Goal: Task Accomplishment & Management: Use online tool/utility

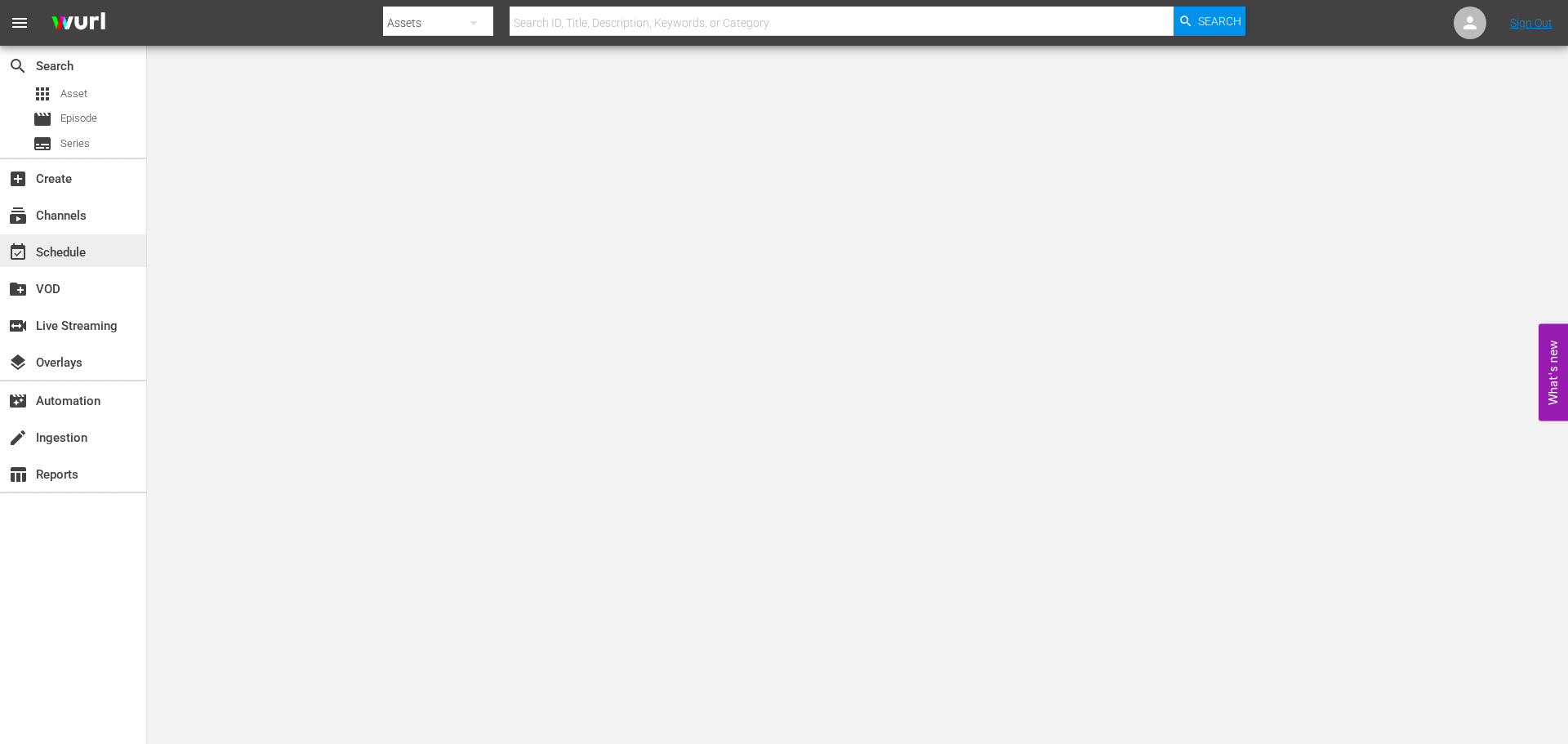
click at [67, 254] on div "event_available Schedule" at bounding box center [46, 250] width 92 height 14
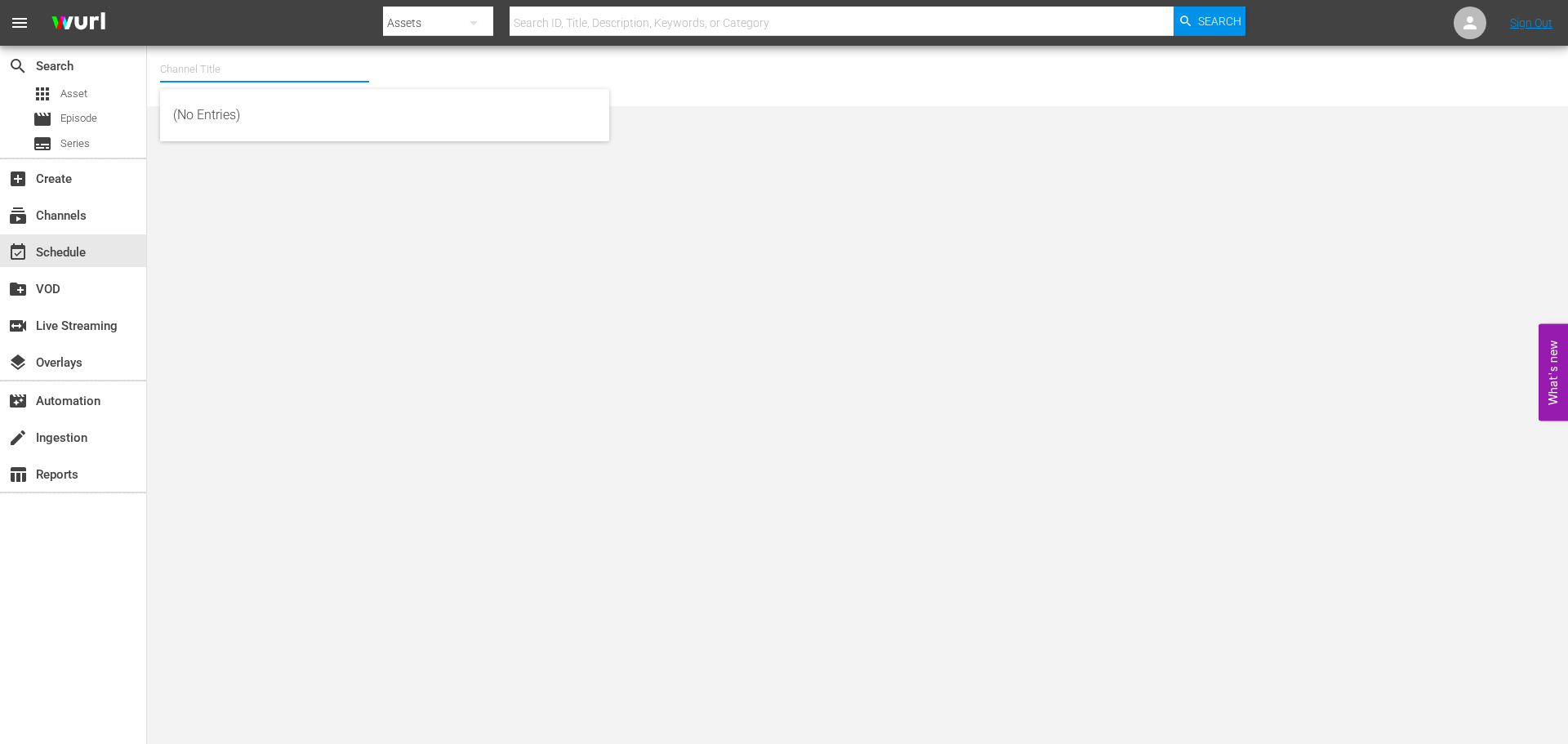
click at [208, 80] on input "text" at bounding box center [264, 69] width 209 height 40
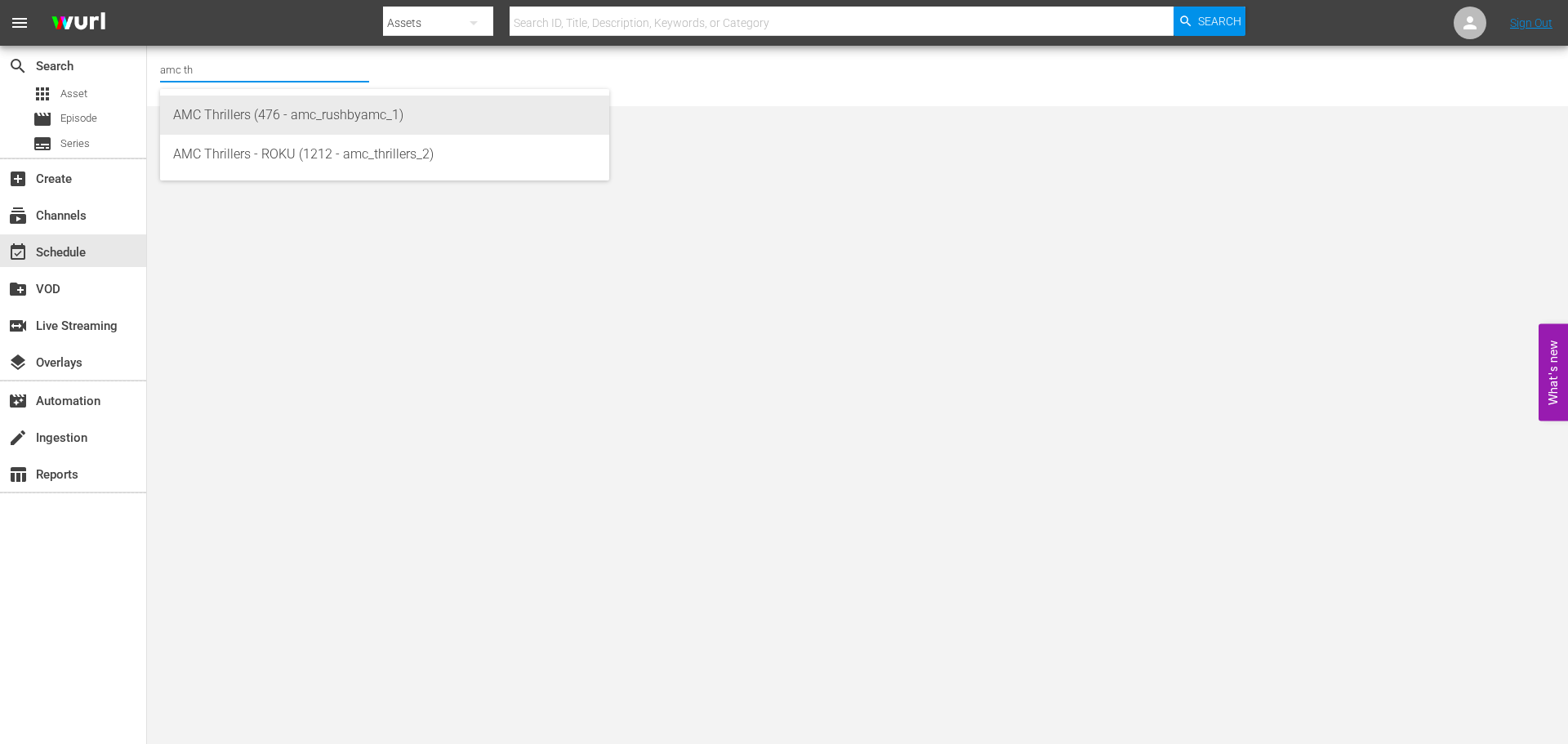
click at [256, 120] on div "AMC Thrillers (476 - amc_rushbyamc_1)" at bounding box center [385, 115] width 423 height 40
type input "AMC Thrillers (476 - amc_rushbyamc_1)"
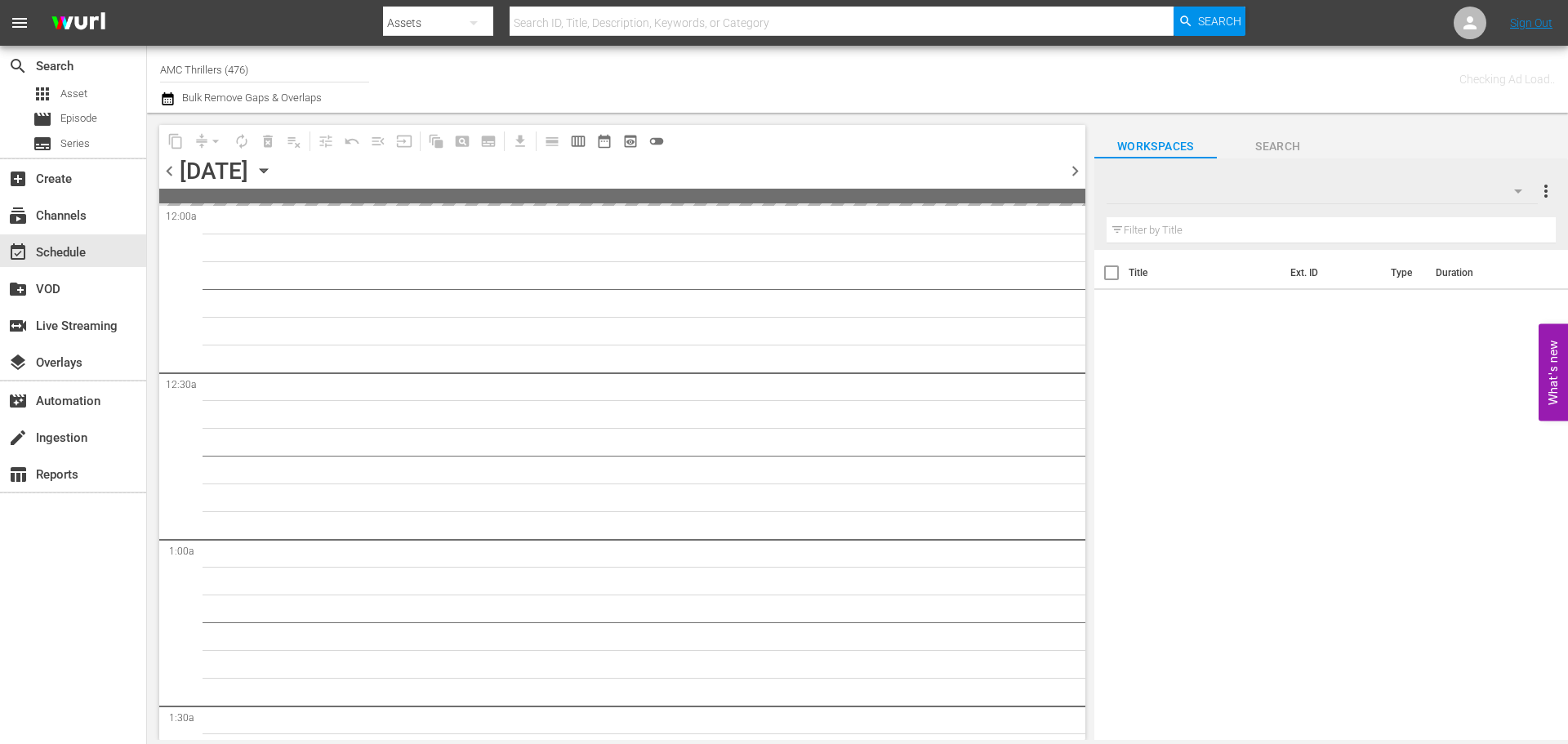
click at [172, 164] on span "chevron_left" at bounding box center [169, 171] width 21 height 21
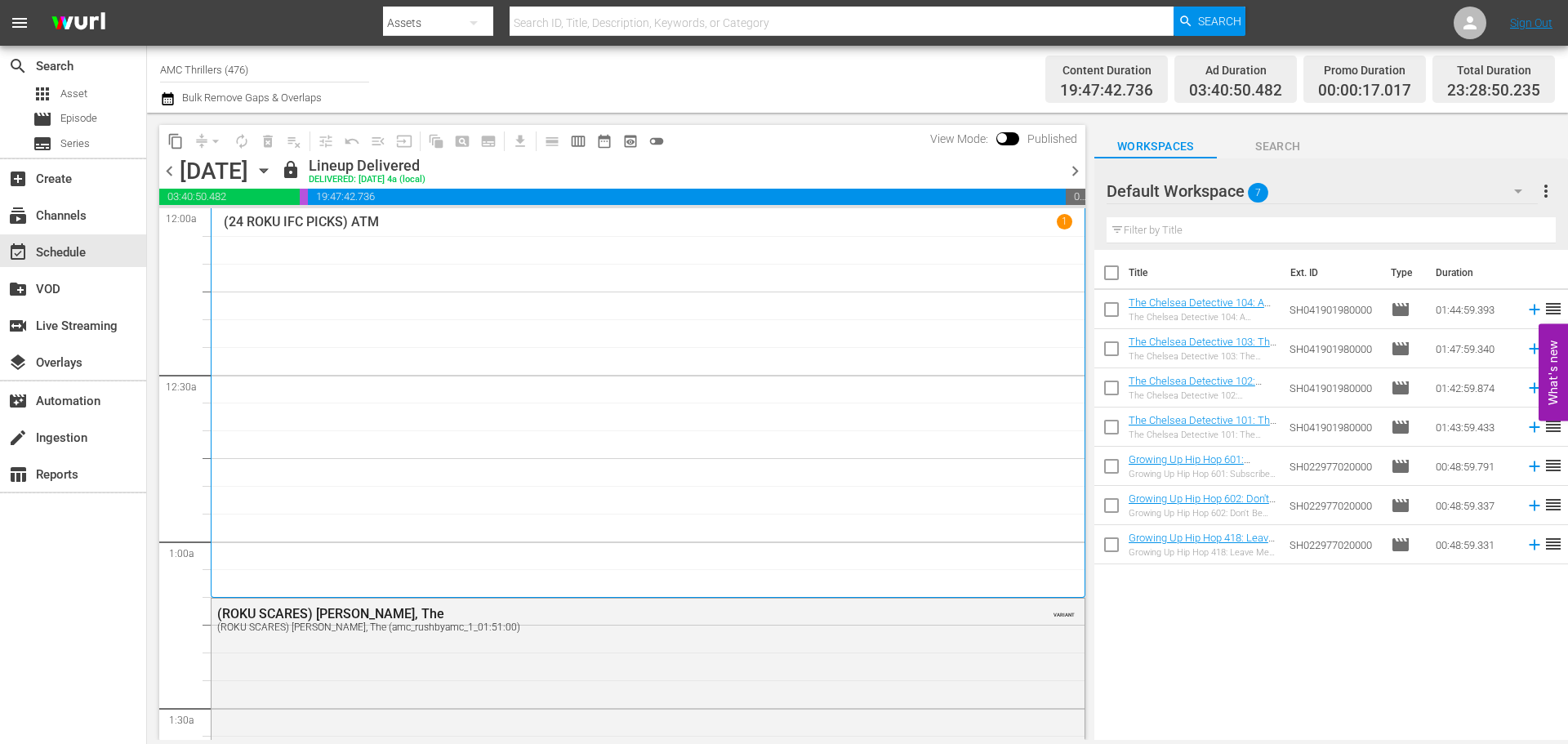
click at [1071, 170] on span "chevron_right" at bounding box center [1074, 171] width 21 height 21
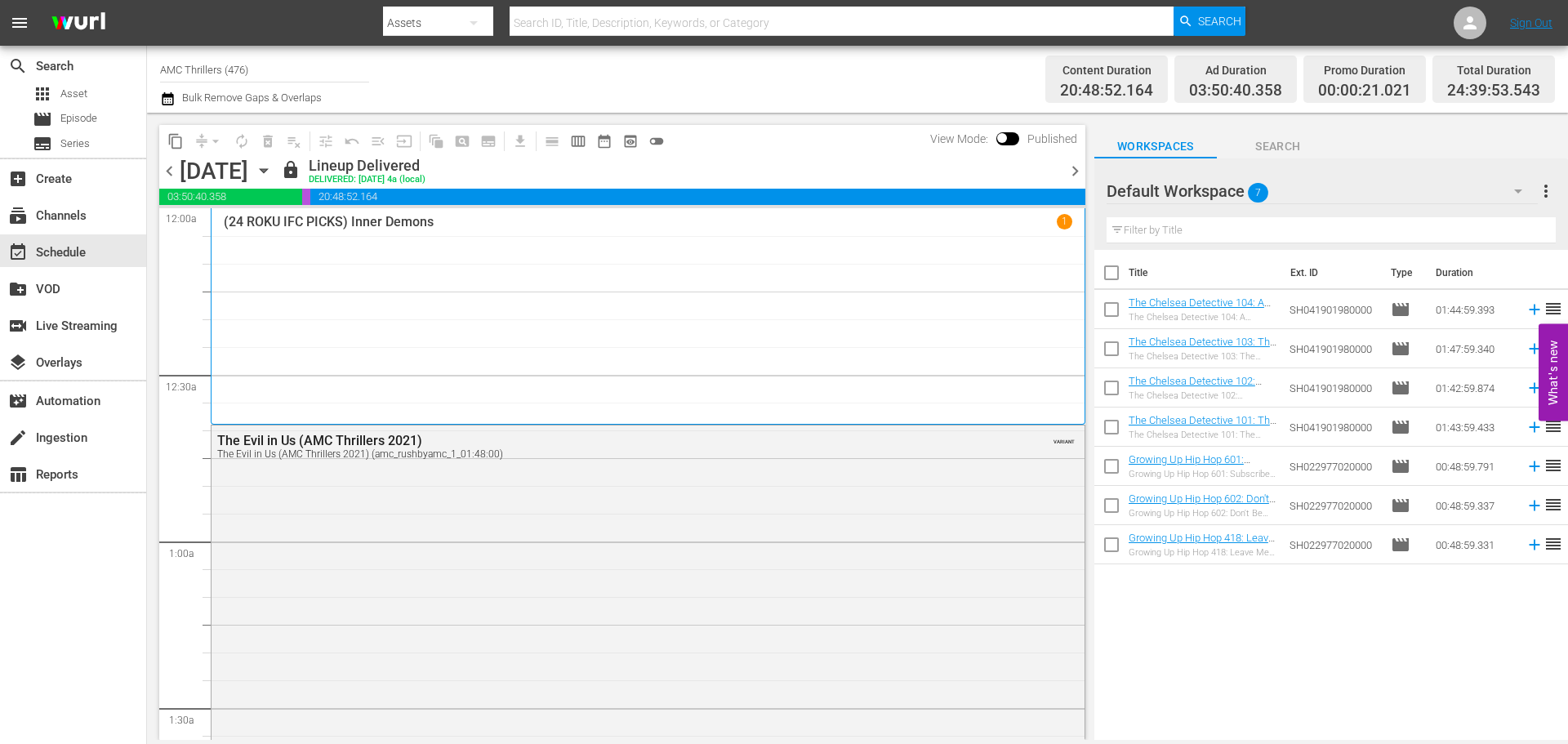
click at [533, 302] on div "(24 ROKU IFC PICKS) Inner Demons 1" at bounding box center [648, 317] width 849 height 205
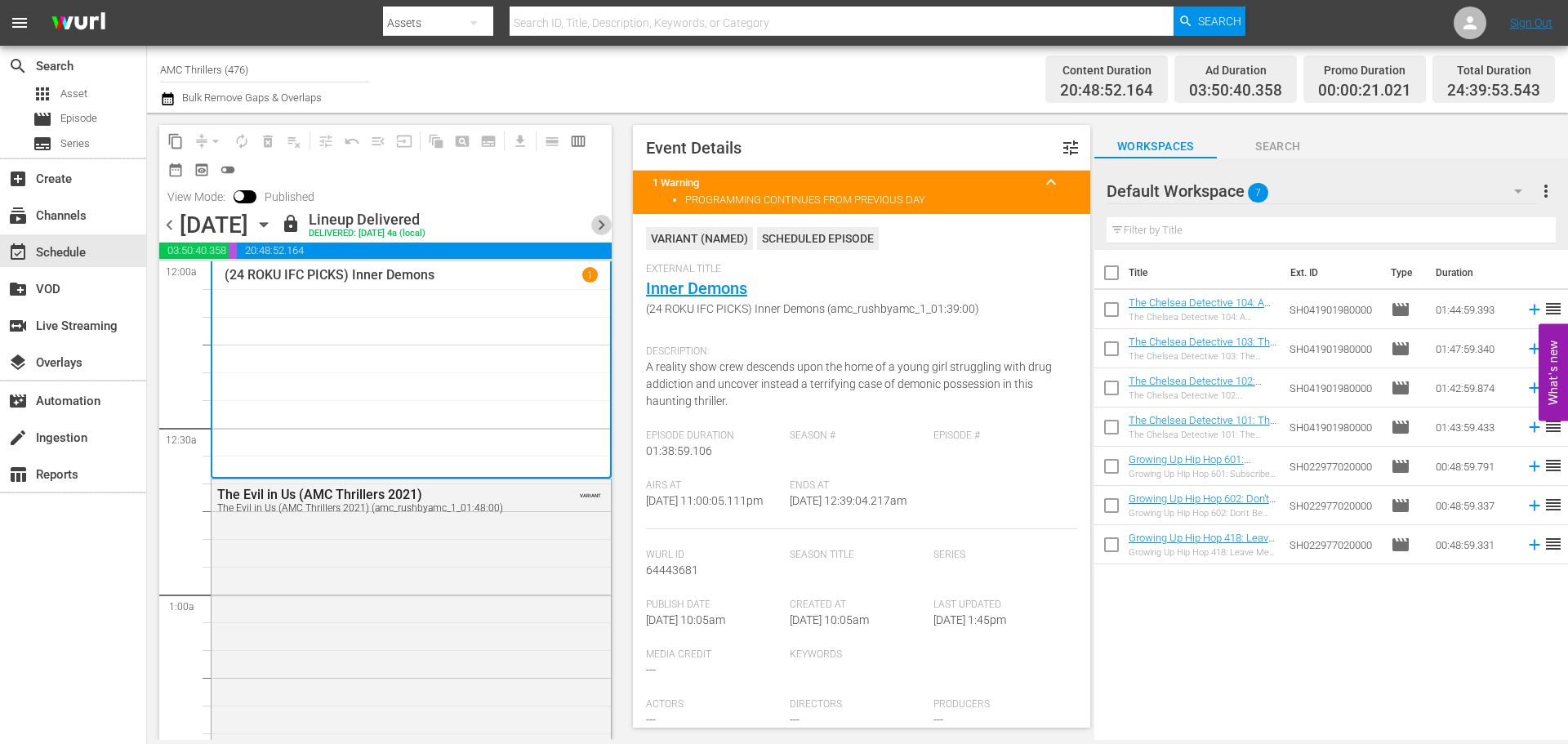
click at [604, 230] on span "chevron_right" at bounding box center [601, 225] width 21 height 21
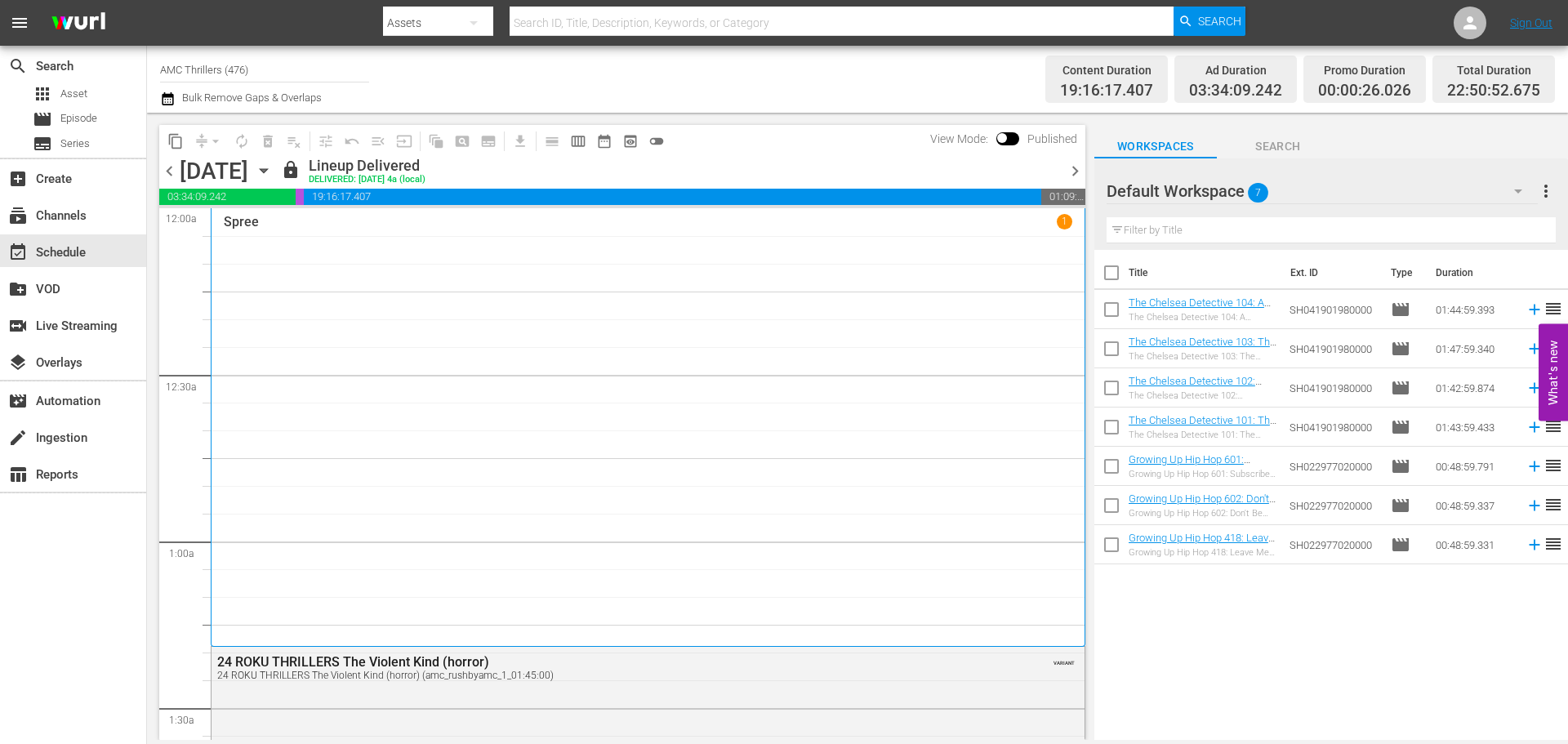
click at [425, 352] on div "Spree 1" at bounding box center [648, 427] width 849 height 426
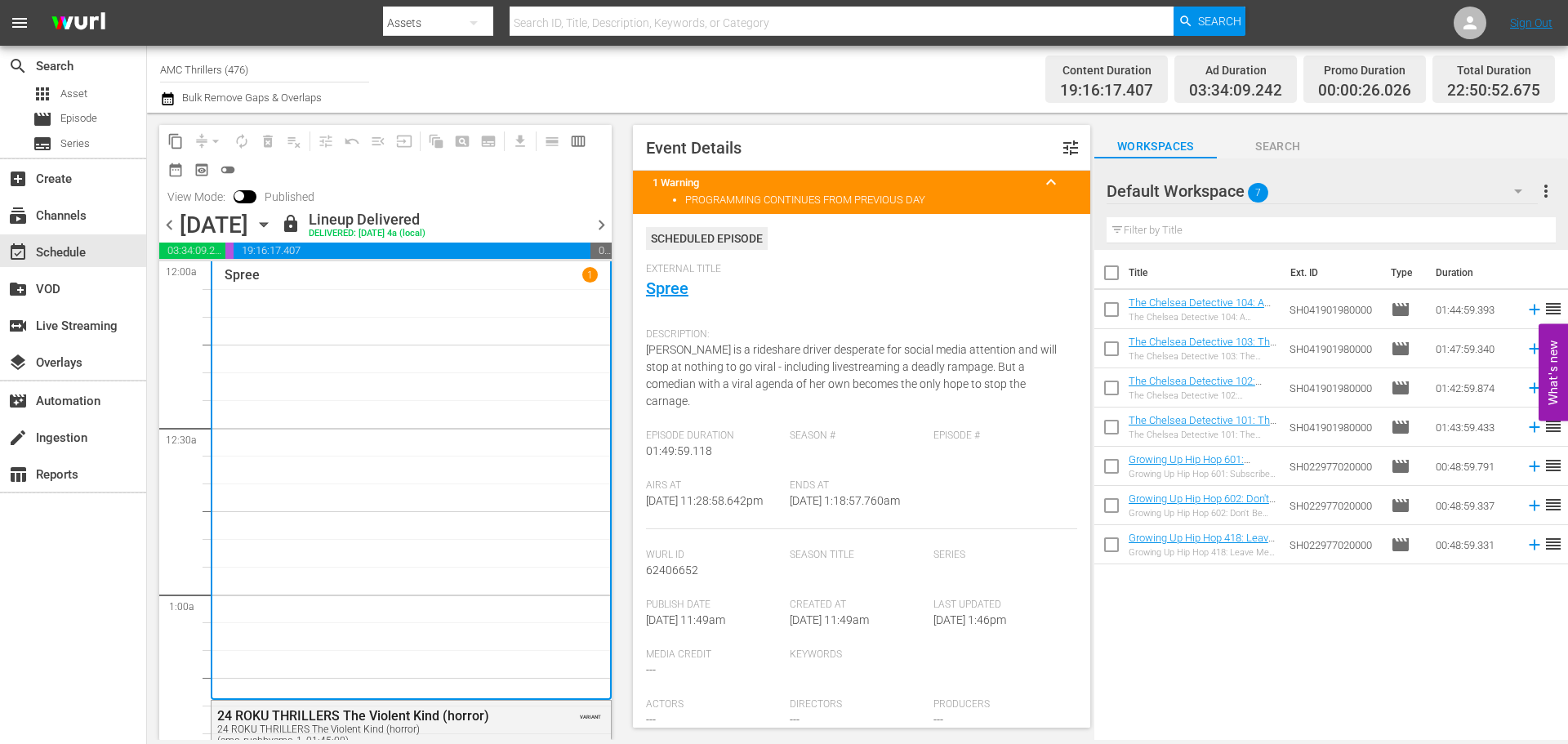
click at [608, 228] on span "chevron_right" at bounding box center [601, 225] width 21 height 21
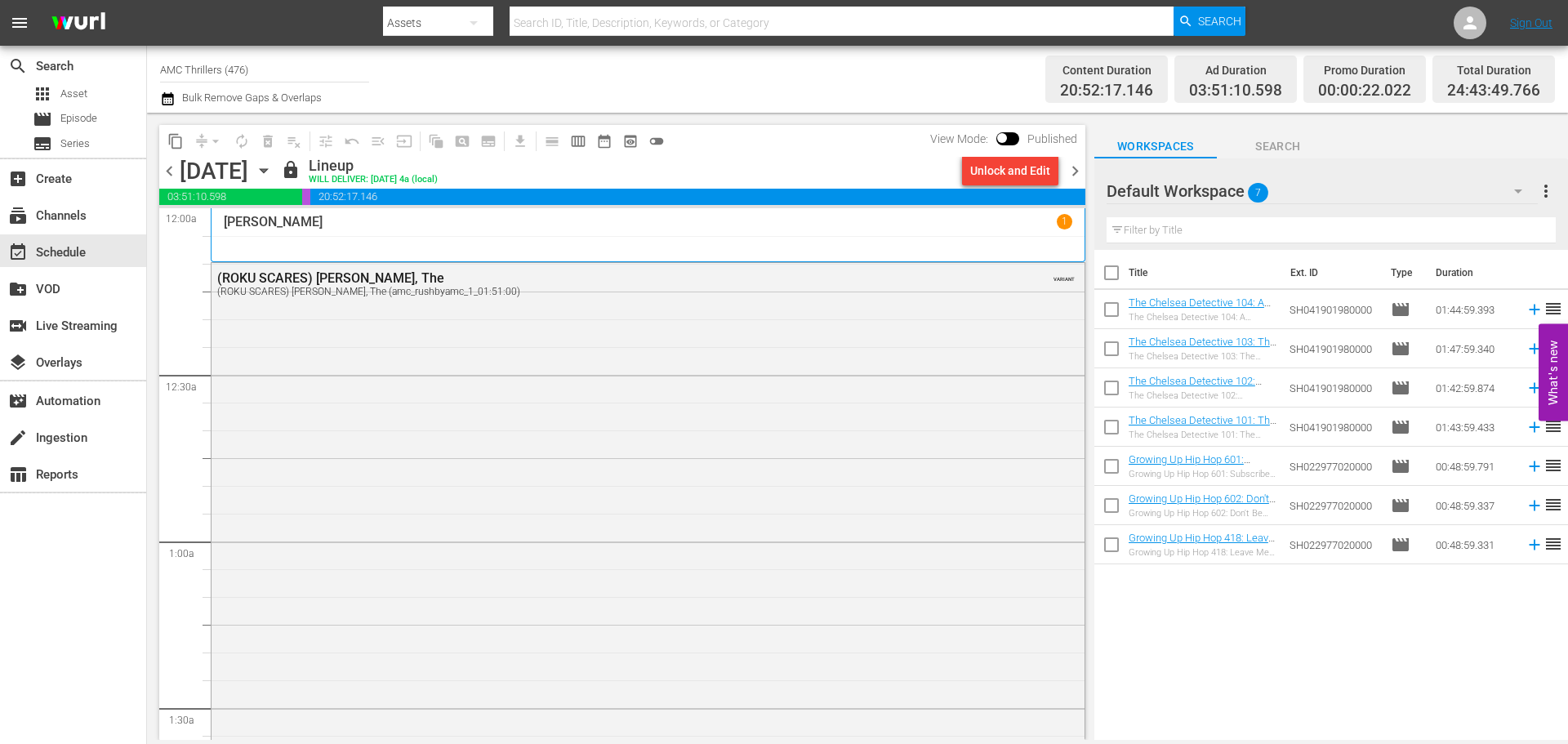
click at [1082, 173] on span "chevron_right" at bounding box center [1074, 171] width 21 height 21
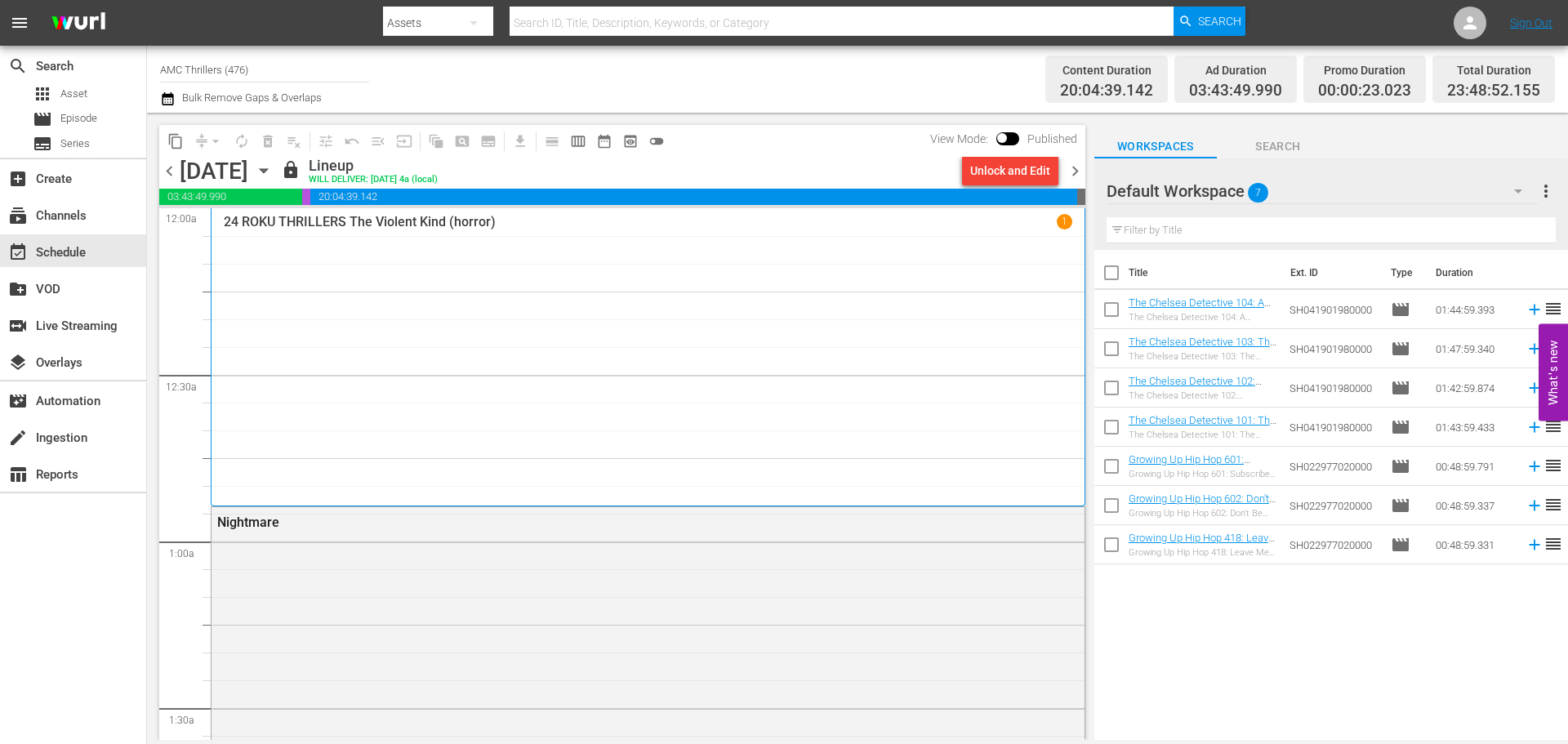
click at [1080, 174] on span "chevron_right" at bounding box center [1074, 171] width 21 height 21
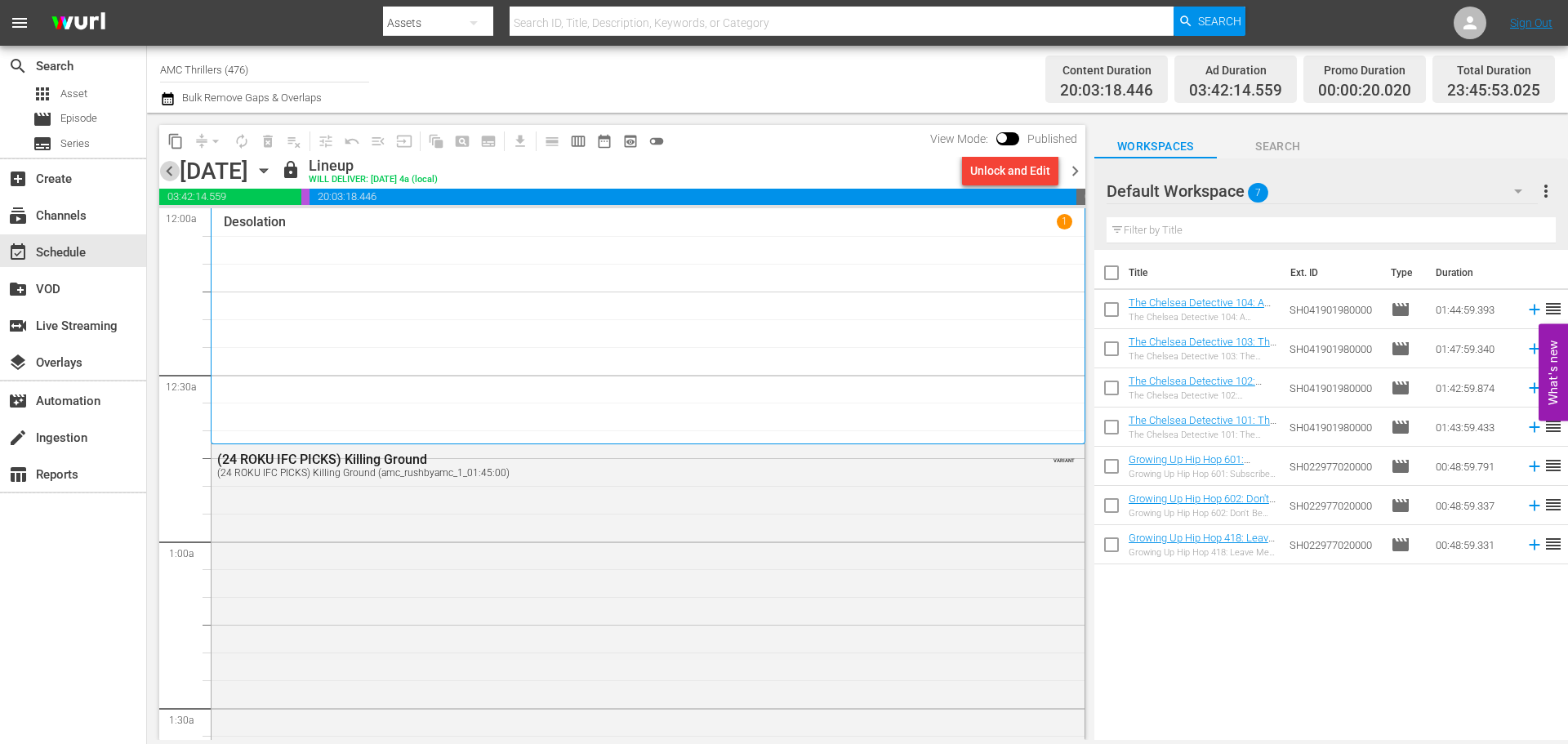
click at [176, 169] on span "chevron_left" at bounding box center [169, 171] width 21 height 21
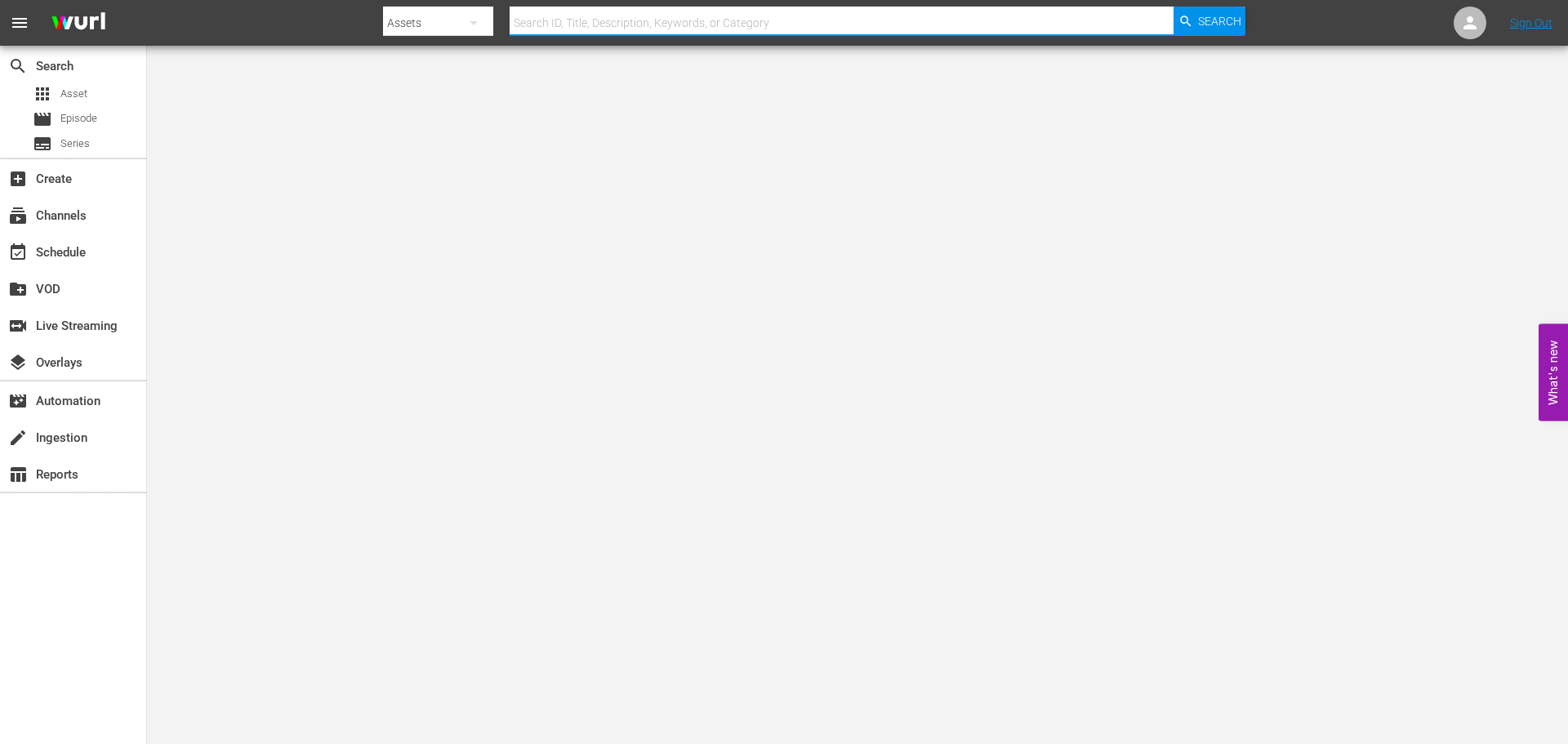
drag, startPoint x: 0, startPoint y: 0, endPoint x: 530, endPoint y: 31, distance: 530.9
click at [530, 31] on input "text" at bounding box center [842, 23] width 664 height 40
type input "foyle's war"
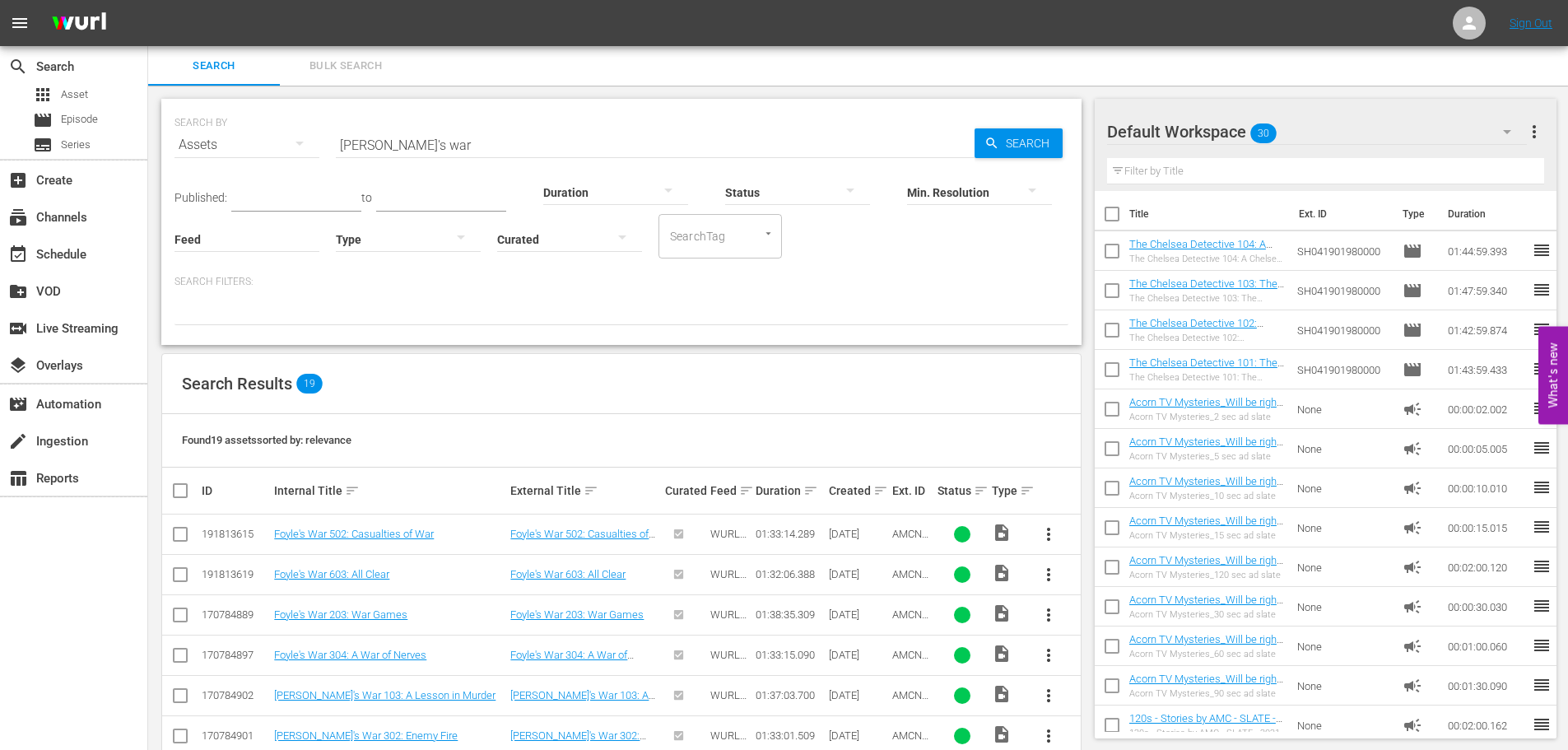
click at [459, 132] on input "foyle's war" at bounding box center [655, 145] width 639 height 40
click at [459, 132] on input "r" at bounding box center [655, 145] width 639 height 40
type input "red king"
click at [1022, 139] on span "Search" at bounding box center [1031, 143] width 63 height 30
